Goal: Task Accomplishment & Management: Use online tool/utility

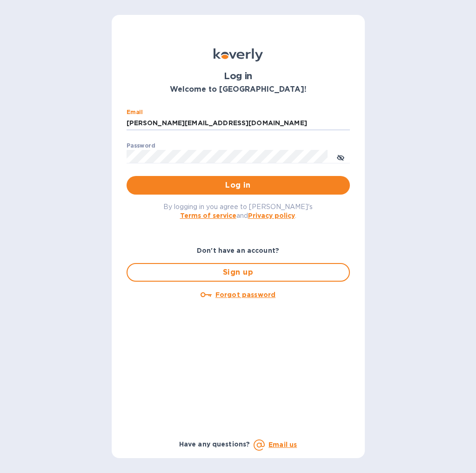
type input "brad@doddswineimports.com"
click at [241, 183] on span "Log in" at bounding box center [238, 185] width 209 height 11
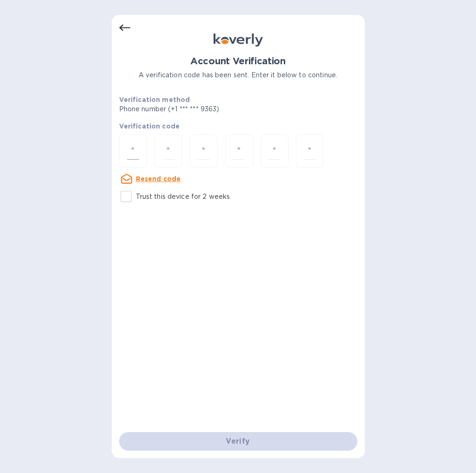
click at [134, 151] on input "number" at bounding box center [133, 150] width 12 height 17
type input "8"
type input "5"
type input "8"
type input "3"
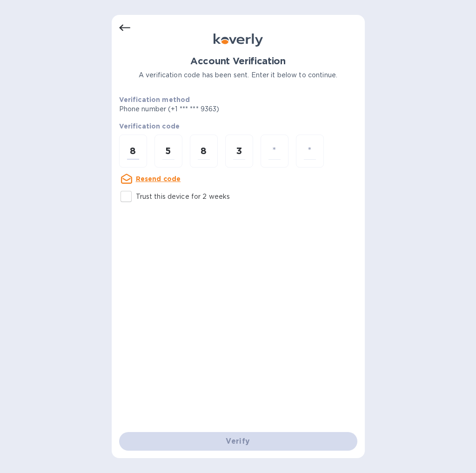
type input "0"
type input "8"
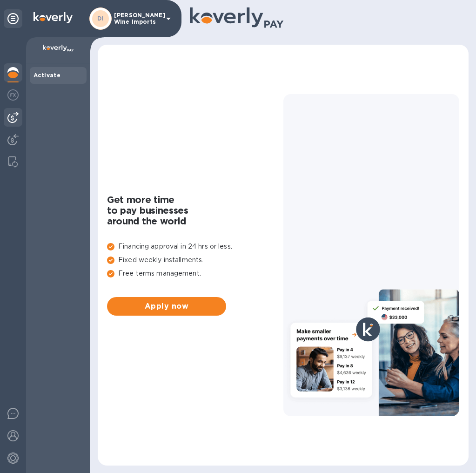
click at [13, 115] on img at bounding box center [12, 117] width 11 height 11
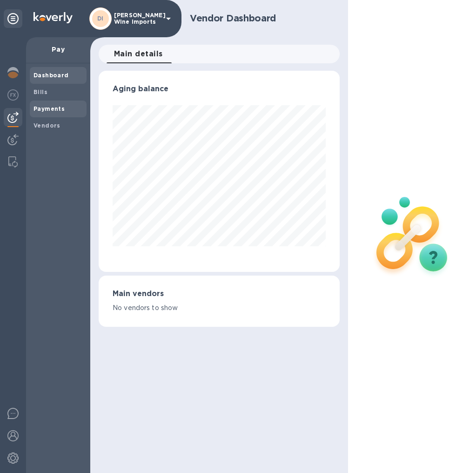
scroll to position [201, 241]
click at [41, 90] on b "Bills" at bounding box center [41, 91] width 14 height 7
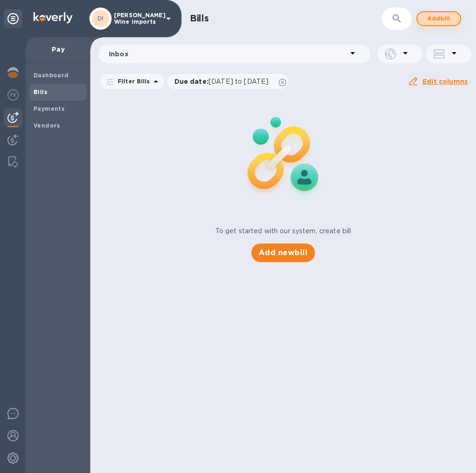
click at [440, 15] on span "Add bill" at bounding box center [439, 18] width 28 height 11
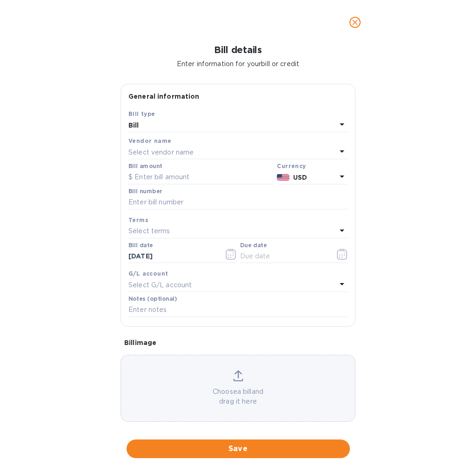
click at [205, 149] on div "Select vendor name" at bounding box center [233, 152] width 208 height 13
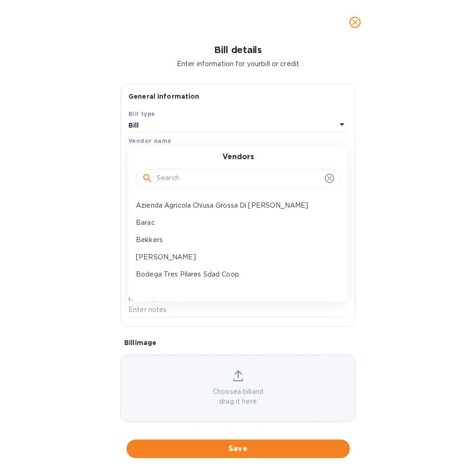
click at [207, 175] on input "text" at bounding box center [239, 178] width 164 height 14
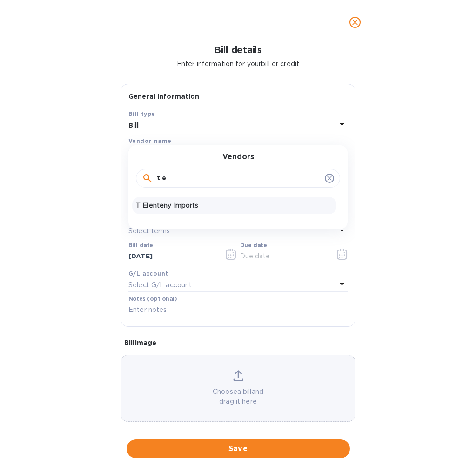
type input "t e"
click at [194, 203] on p "T Elenteny Imports" at bounding box center [234, 206] width 197 height 10
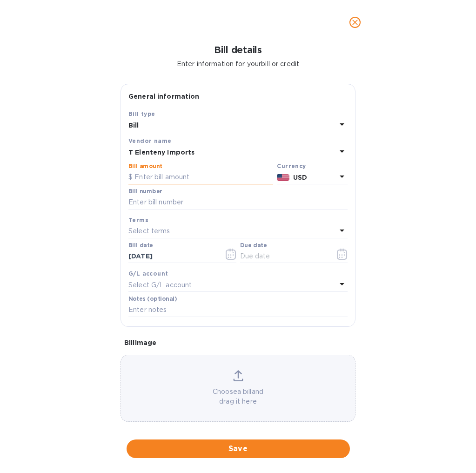
click at [167, 174] on input "text" at bounding box center [201, 177] width 145 height 14
type input "2,848.9"
click at [194, 199] on input "text" at bounding box center [238, 203] width 219 height 14
type input "771315"
click at [159, 228] on p "Select terms" at bounding box center [150, 231] width 42 height 10
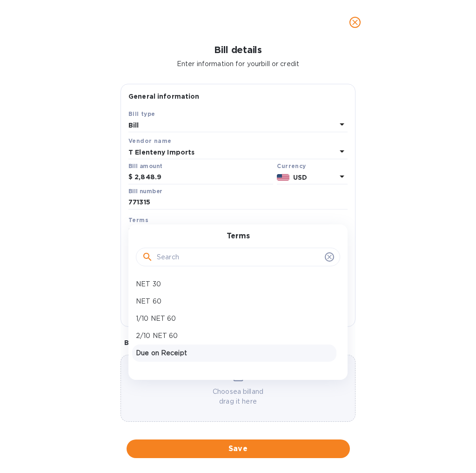
click at [172, 352] on p "Due on Receipt" at bounding box center [234, 353] width 197 height 10
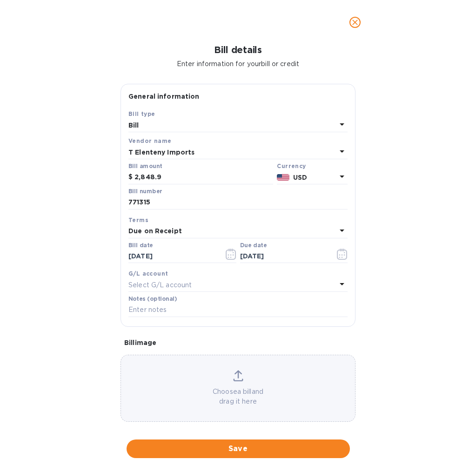
type input "[DATE]"
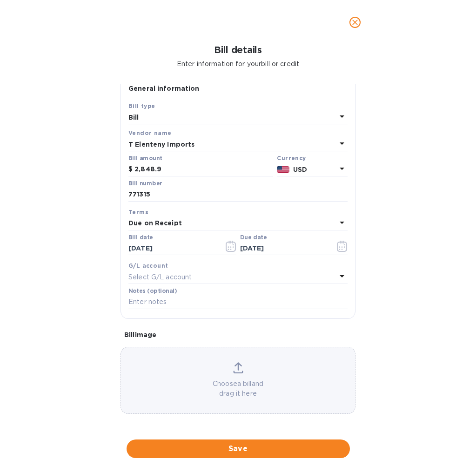
scroll to position [14, 0]
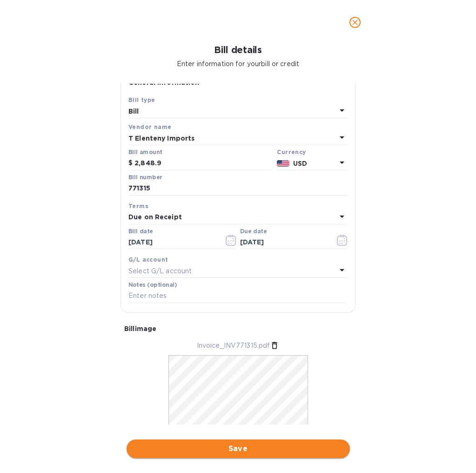
click at [240, 443] on span "Save" at bounding box center [238, 448] width 209 height 11
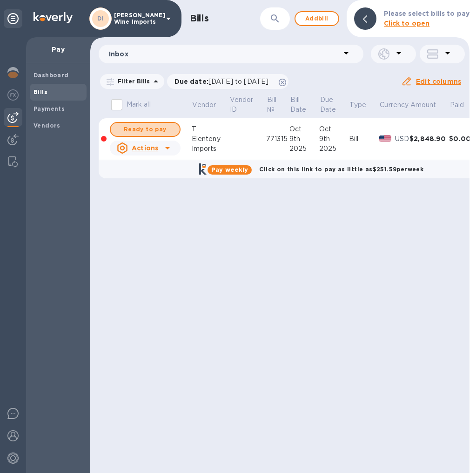
click at [144, 127] on span "Ready to pay" at bounding box center [145, 129] width 54 height 11
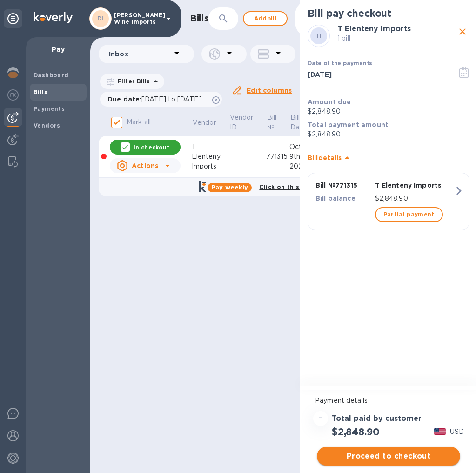
click at [397, 452] on span "Proceed to checkout" at bounding box center [389, 456] width 129 height 11
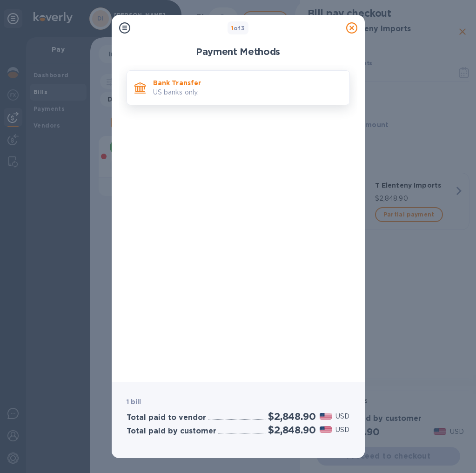
click at [215, 84] on p "Bank Transfer" at bounding box center [247, 82] width 189 height 9
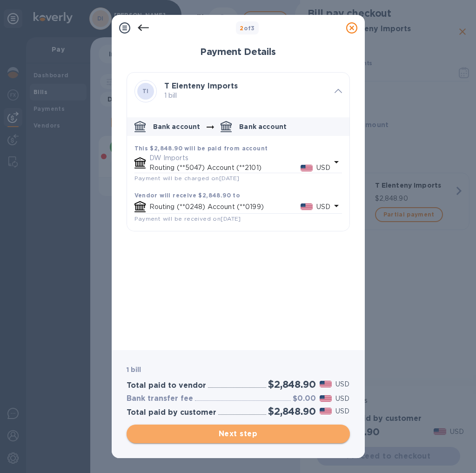
click at [237, 433] on span "Next step" at bounding box center [238, 433] width 209 height 11
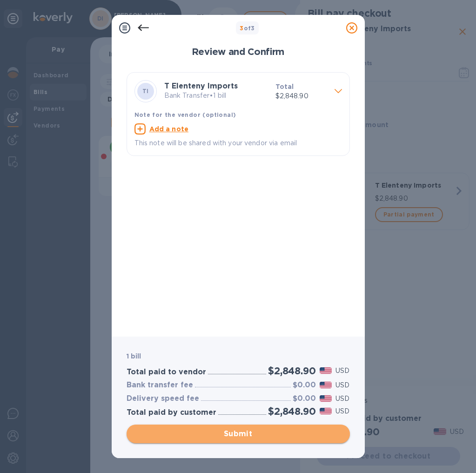
click at [238, 434] on span "Submit" at bounding box center [238, 433] width 209 height 11
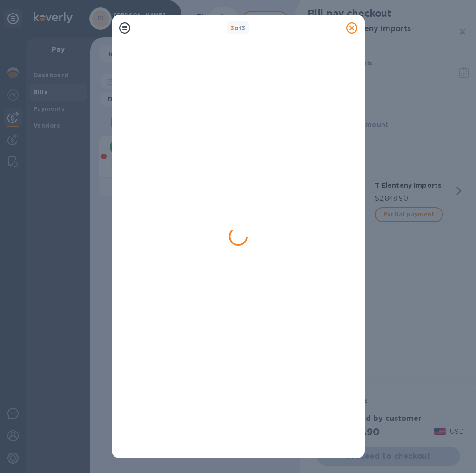
checkbox input "false"
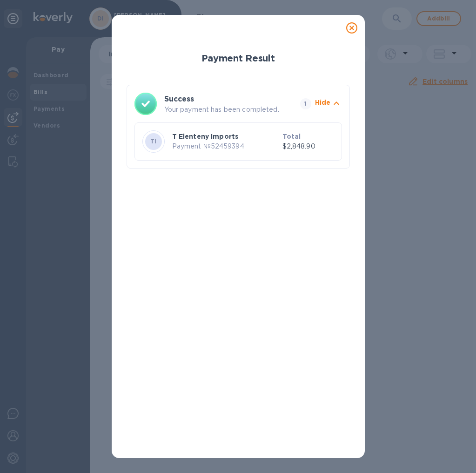
click at [353, 27] on icon at bounding box center [351, 27] width 11 height 11
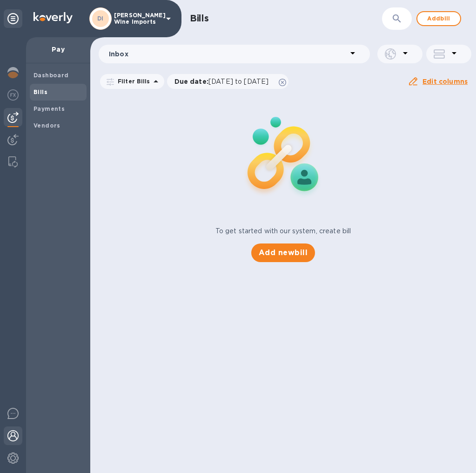
click at [12, 437] on img at bounding box center [12, 435] width 11 height 11
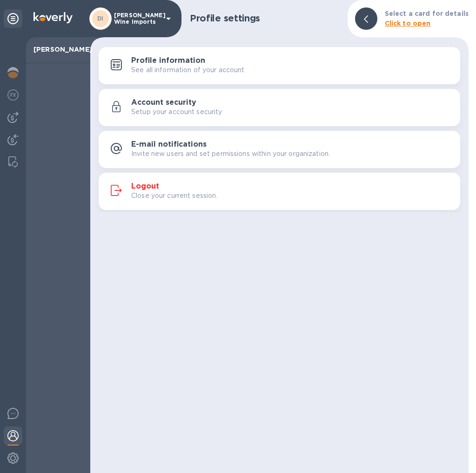
click at [155, 186] on h3 "Logout" at bounding box center [145, 186] width 28 height 9
